Goal: Browse casually: Explore the website without a specific task or goal

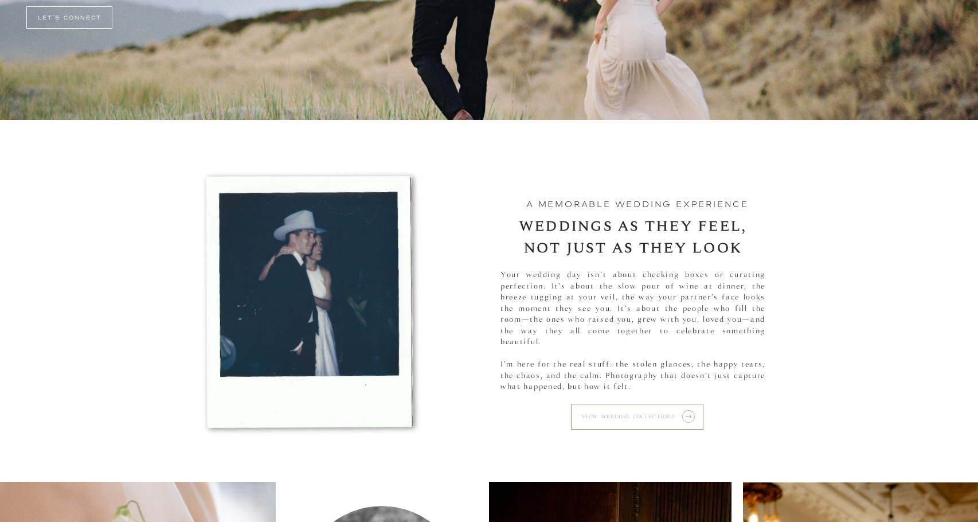
scroll to position [433, 0]
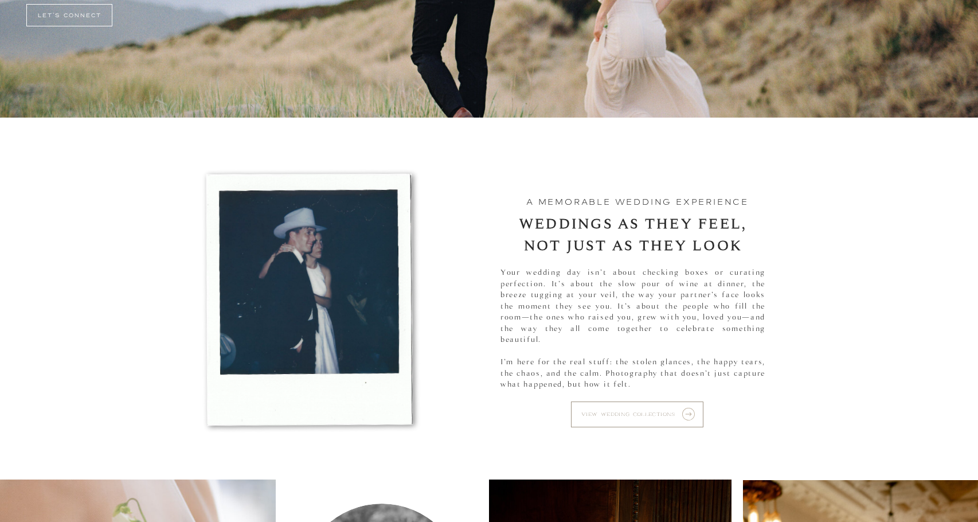
click at [623, 417] on p "view wedding collections" at bounding box center [632, 414] width 103 height 13
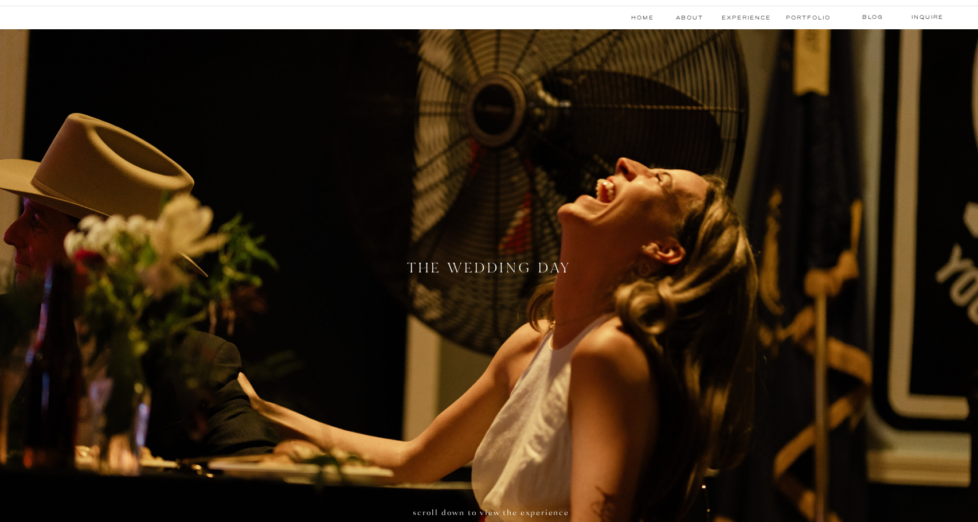
click at [159, 104] on div at bounding box center [491, 297] width 1020 height 536
click at [257, 92] on div at bounding box center [491, 297] width 1020 height 536
click at [802, 20] on nav "Portfolio" at bounding box center [807, 17] width 43 height 9
click at [814, 22] on nav "Portfolio" at bounding box center [807, 17] width 43 height 9
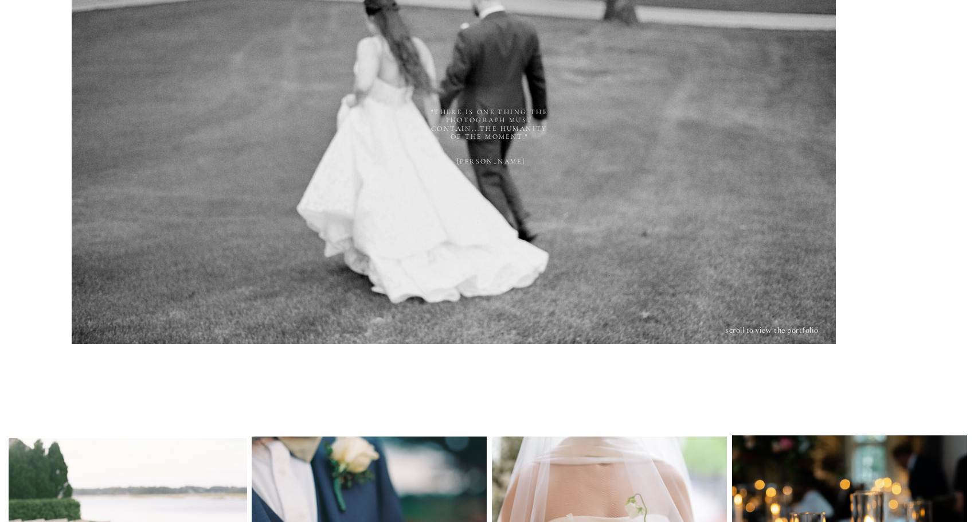
scroll to position [69, 0]
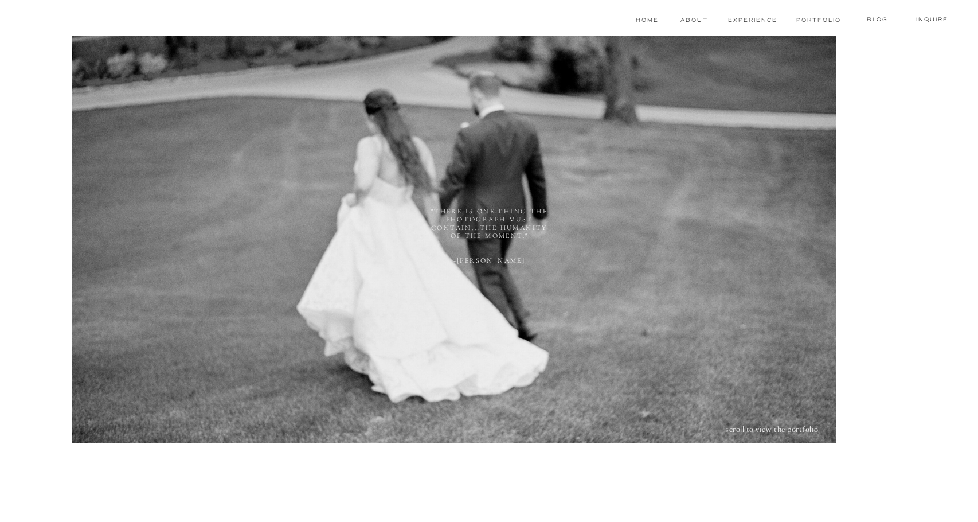
click at [773, 230] on div at bounding box center [454, 240] width 764 height 408
click at [878, 19] on nav "blog" at bounding box center [877, 19] width 45 height 9
